Goal: Task Accomplishment & Management: Complete application form

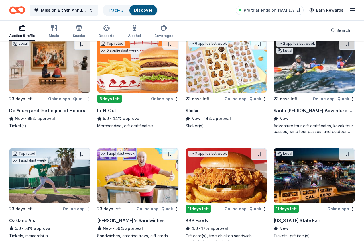
scroll to position [501, 0]
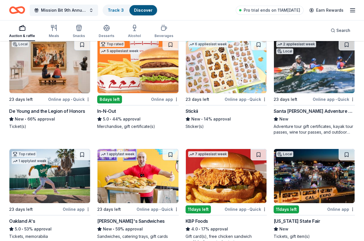
click at [229, 76] on img at bounding box center [226, 66] width 81 height 54
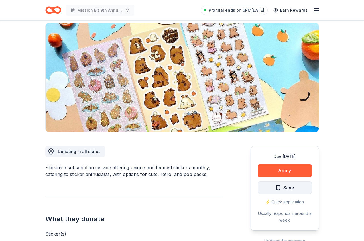
scroll to position [49, 0]
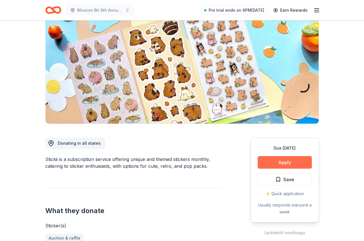
click at [272, 162] on button "Apply" at bounding box center [285, 162] width 54 height 13
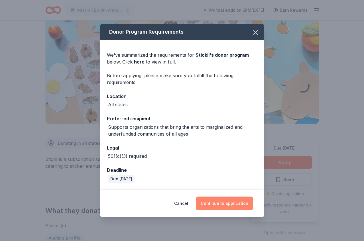
click at [208, 200] on button "Continue to application" at bounding box center [224, 204] width 57 height 14
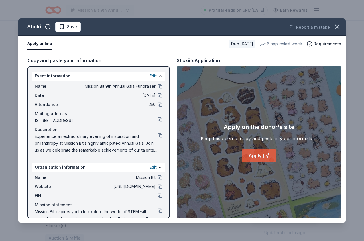
click at [266, 158] on icon at bounding box center [266, 155] width 7 height 7
